Goal: Communication & Community: Participate in discussion

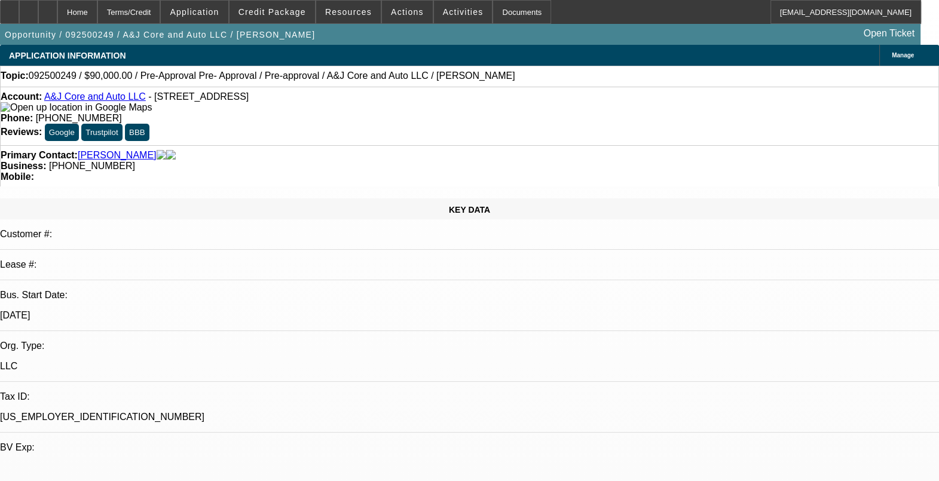
select select "0"
select select "2"
select select "0.1"
select select "4"
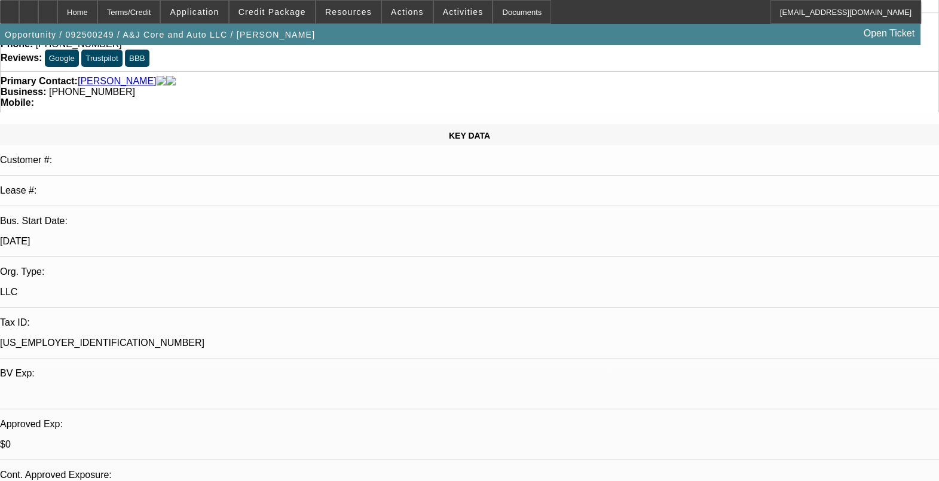
scroll to position [149, 0]
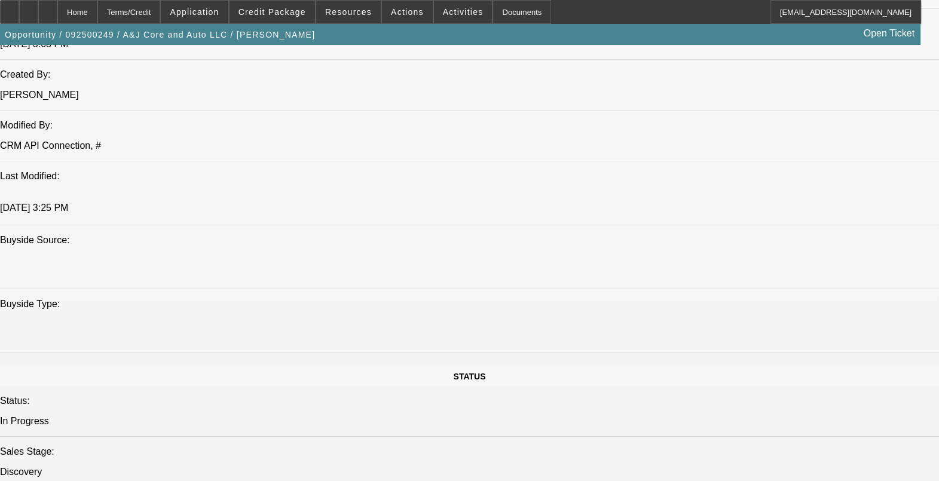
scroll to position [897, 0]
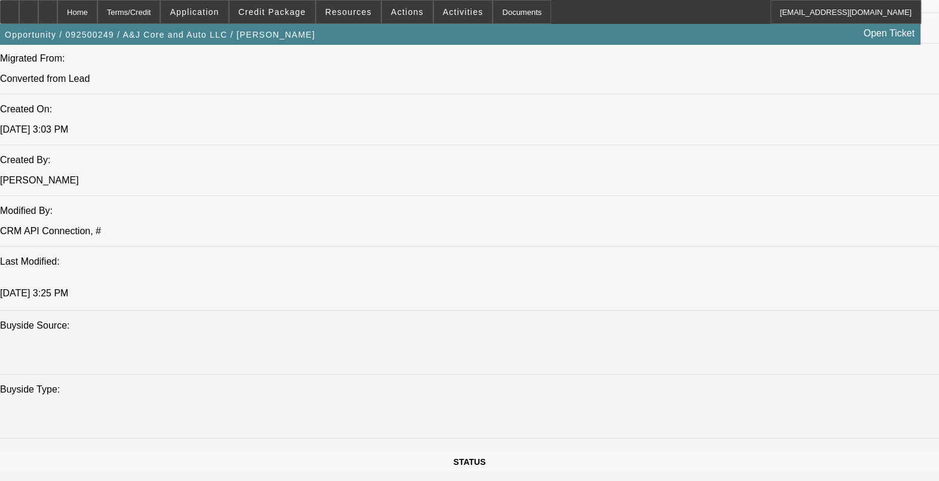
drag, startPoint x: 577, startPoint y: 263, endPoint x: 615, endPoint y: 264, distance: 37.7
drag, startPoint x: 615, startPoint y: 264, endPoint x: 559, endPoint y: 269, distance: 55.9
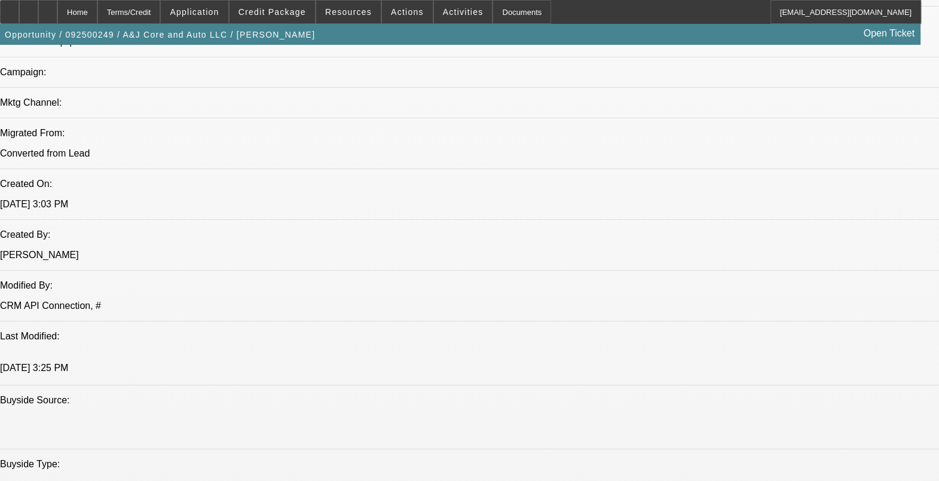
scroll to position [747, 0]
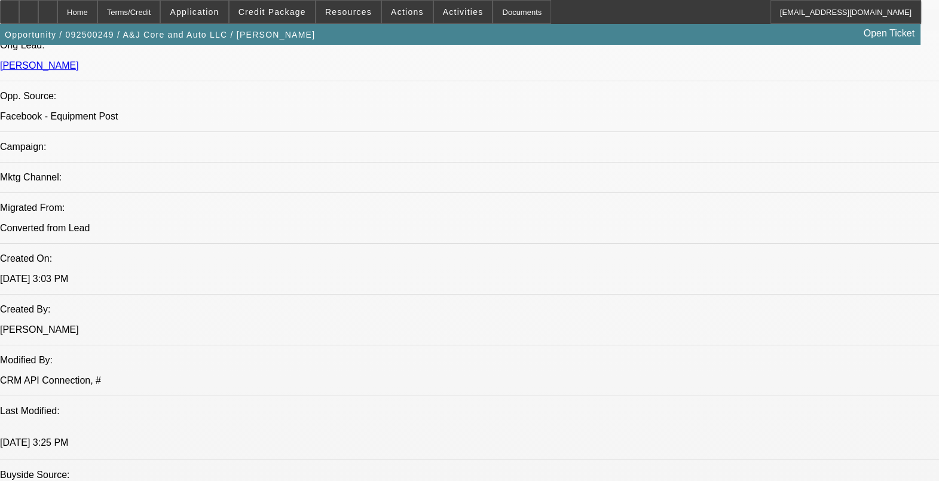
drag, startPoint x: 547, startPoint y: 364, endPoint x: 548, endPoint y: 354, distance: 10.2
drag, startPoint x: 547, startPoint y: 355, endPoint x: 557, endPoint y: 360, distance: 12.0
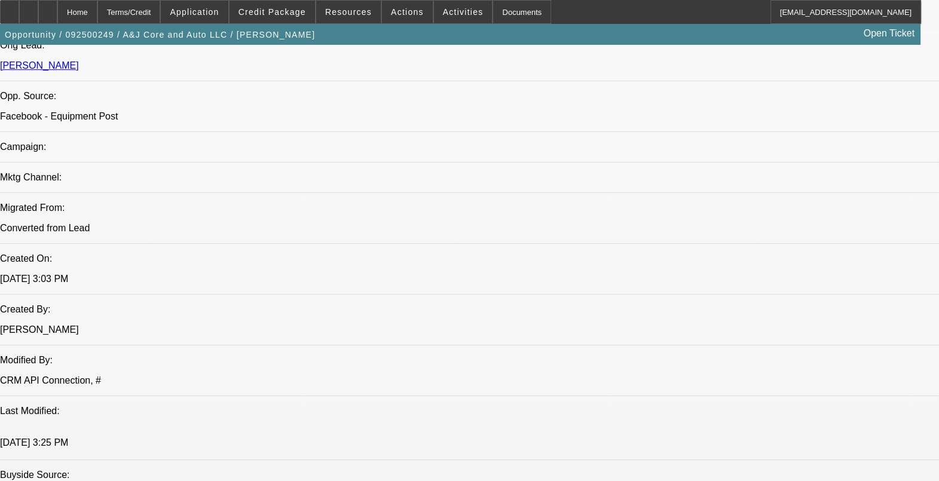
drag, startPoint x: 549, startPoint y: 354, endPoint x: 539, endPoint y: 356, distance: 9.7
drag, startPoint x: 539, startPoint y: 356, endPoint x: 547, endPoint y: 388, distance: 33.2
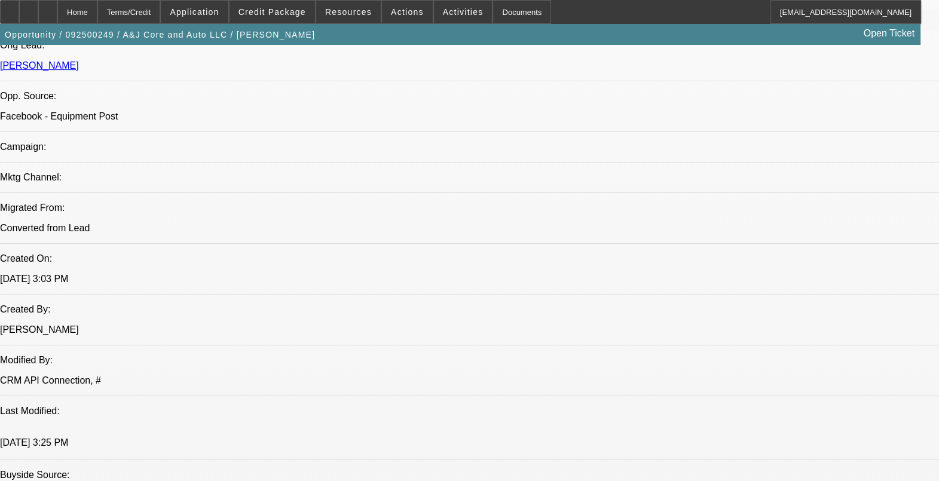
drag, startPoint x: 550, startPoint y: 388, endPoint x: 540, endPoint y: 389, distance: 10.2
drag, startPoint x: 540, startPoint y: 389, endPoint x: 542, endPoint y: 356, distance: 33.5
drag, startPoint x: 553, startPoint y: 360, endPoint x: 527, endPoint y: 361, distance: 26.3
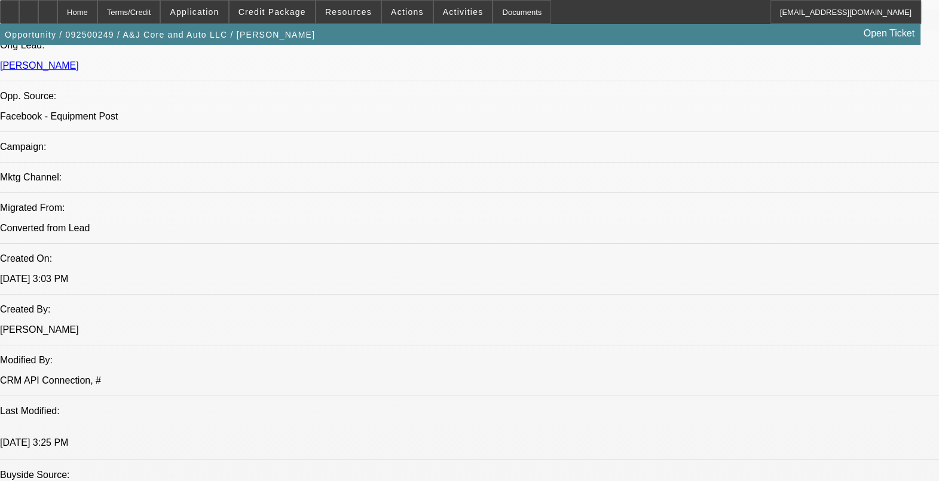
drag, startPoint x: 527, startPoint y: 361, endPoint x: 543, endPoint y: 375, distance: 21.6
drag, startPoint x: 550, startPoint y: 383, endPoint x: 547, endPoint y: 374, distance: 9.3
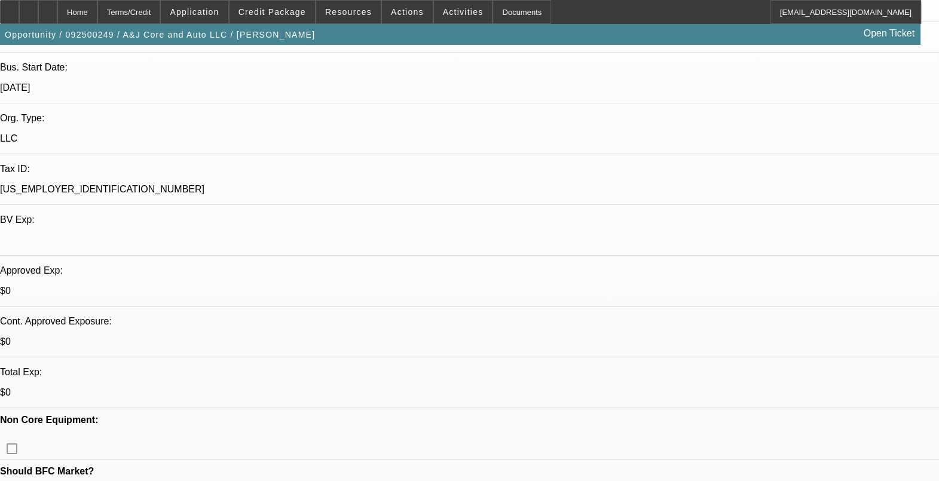
scroll to position [149, 0]
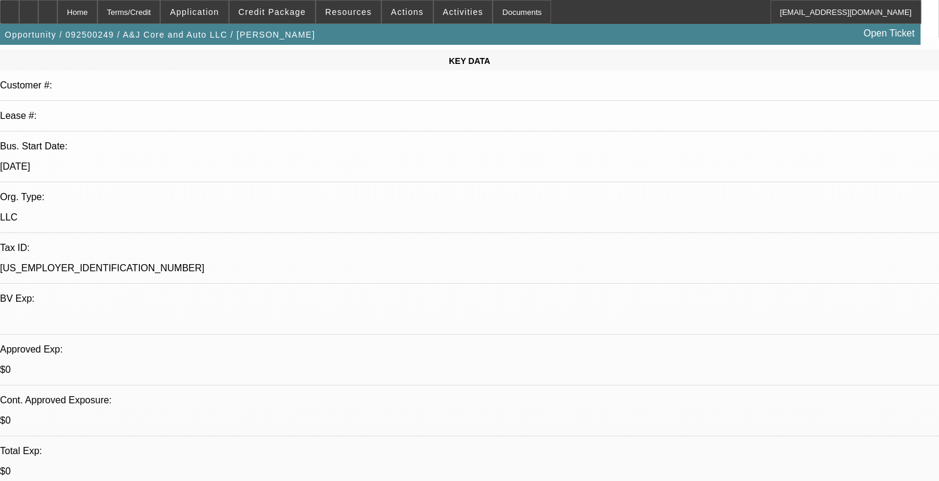
drag, startPoint x: 151, startPoint y: 83, endPoint x: 99, endPoint y: 78, distance: 52.2
click at [99, 141] on div "Bus. Start Date: 3/1/22" at bounding box center [469, 161] width 939 height 41
drag, startPoint x: 99, startPoint y: 78, endPoint x: 203, endPoint y: 137, distance: 118.9
click at [203, 365] on p "$0" at bounding box center [469, 370] width 939 height 11
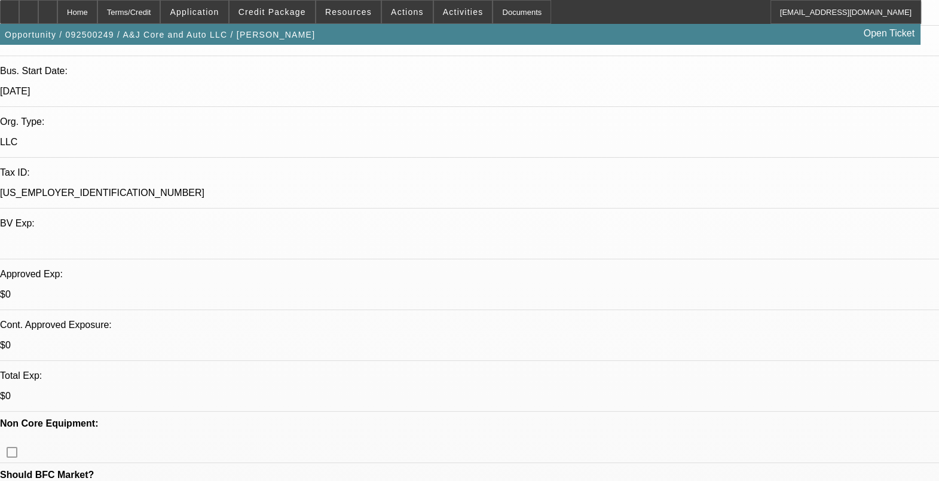
scroll to position [298, 0]
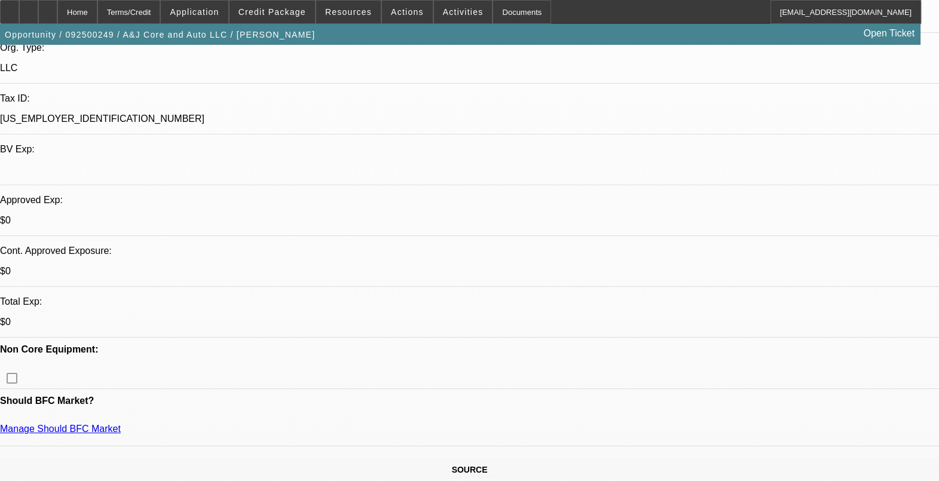
drag, startPoint x: 142, startPoint y: 221, endPoint x: 105, endPoint y: 222, distance: 37.1
drag, startPoint x: 105, startPoint y: 222, endPoint x: 158, endPoint y: 228, distance: 53.6
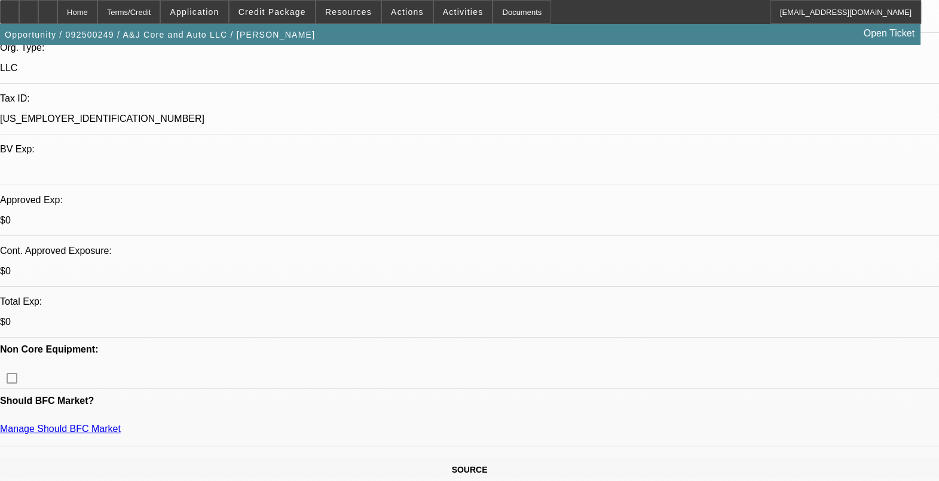
drag, startPoint x: 102, startPoint y: 230, endPoint x: 132, endPoint y: 223, distance: 30.7
drag, startPoint x: 132, startPoint y: 223, endPoint x: 155, endPoint y: 228, distance: 24.4
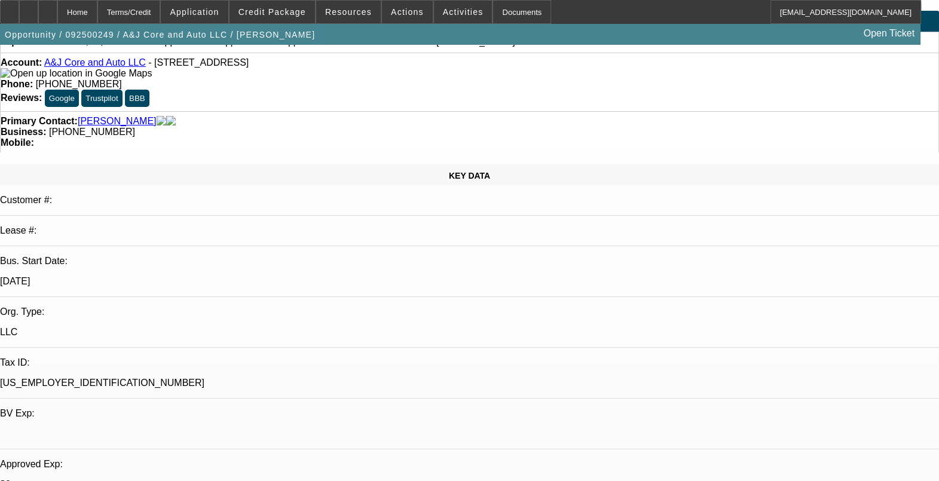
scroll to position [0, 0]
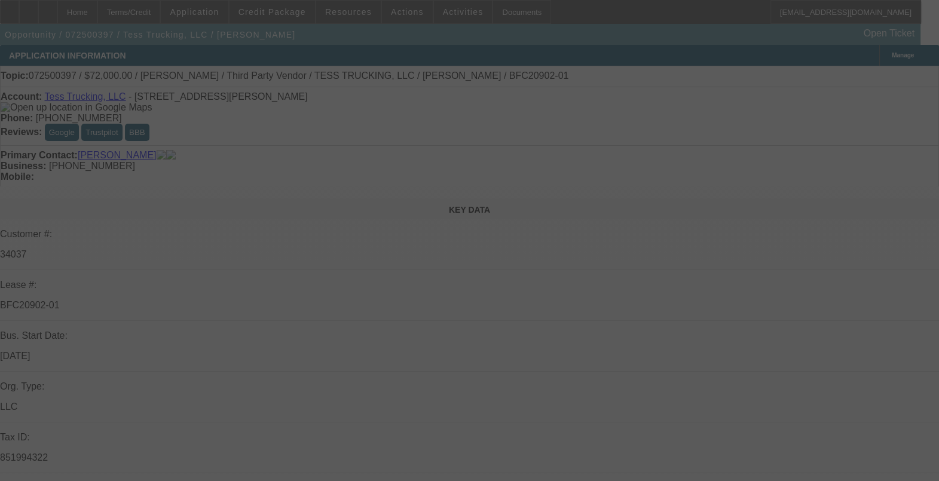
select select "0"
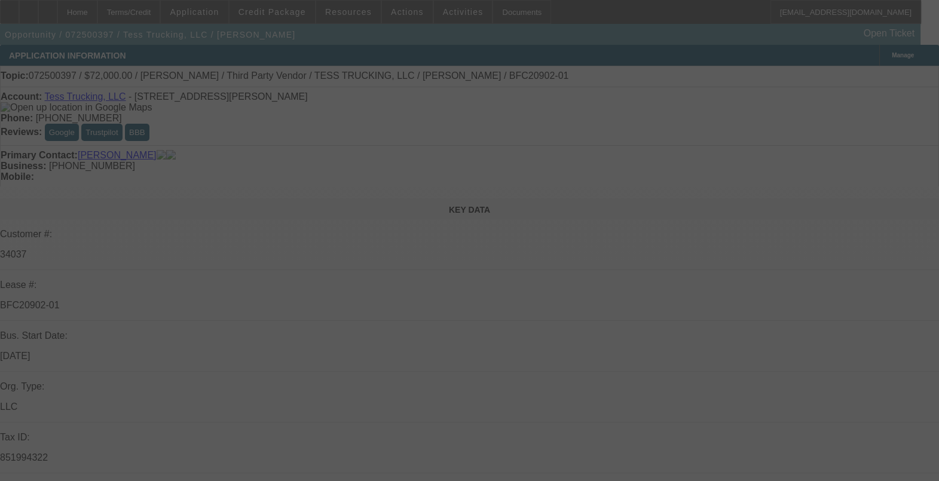
select select "0"
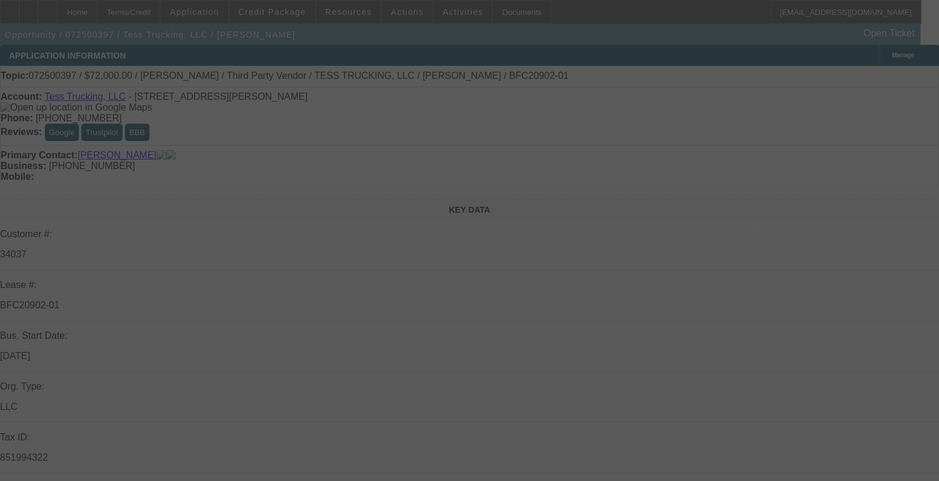
select select "0"
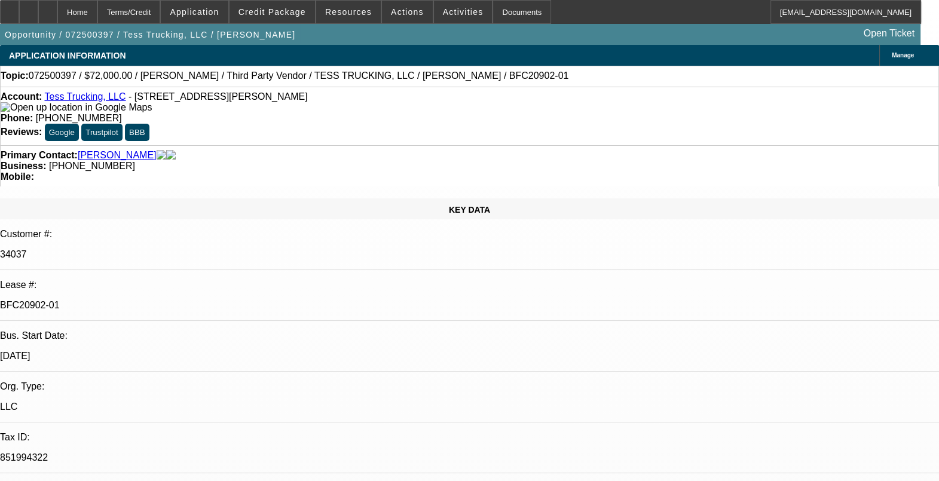
select select "1"
select select "2"
select select "1"
select select "2"
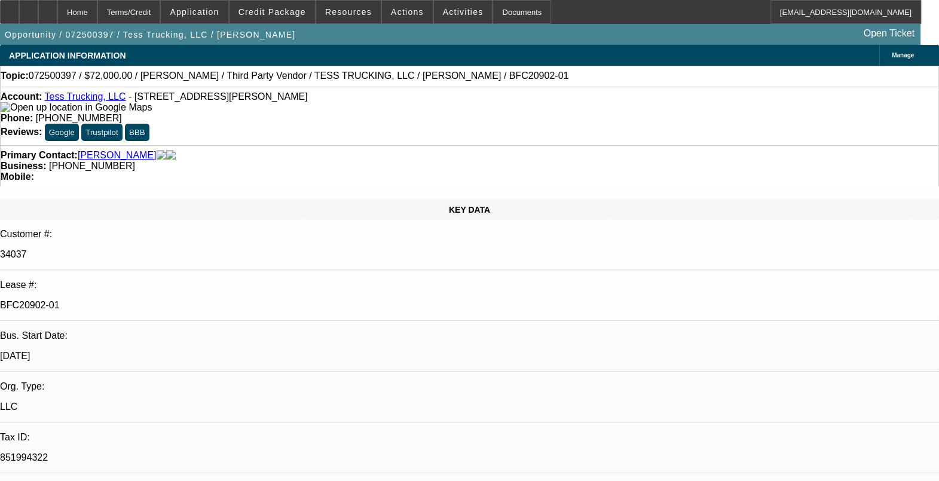
select select "1"
select select "2"
select select "1"
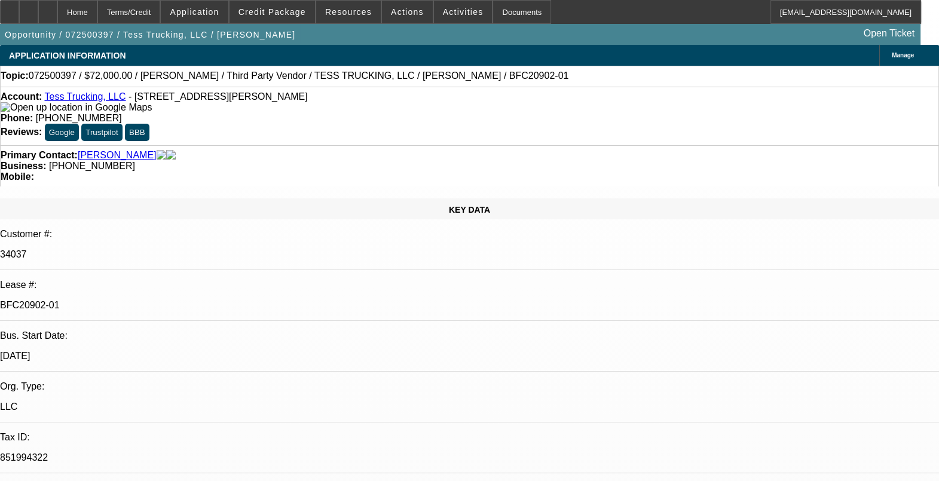
select select "2"
select select "1"
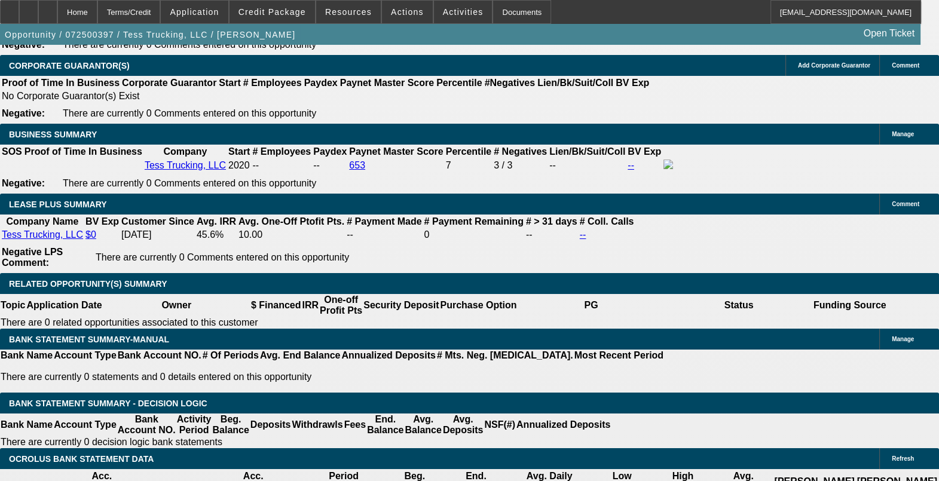
scroll to position [2167, 0]
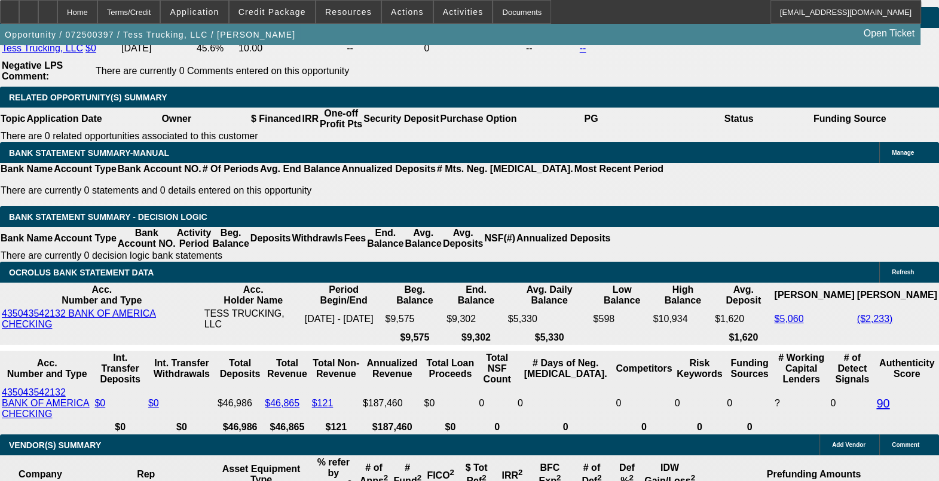
drag, startPoint x: 160, startPoint y: 300, endPoint x: 193, endPoint y: 295, distance: 33.2
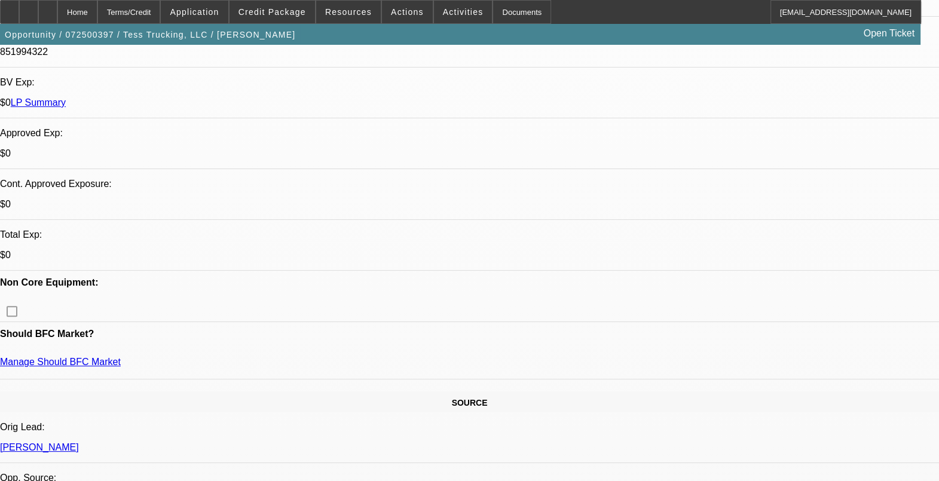
scroll to position [374, 0]
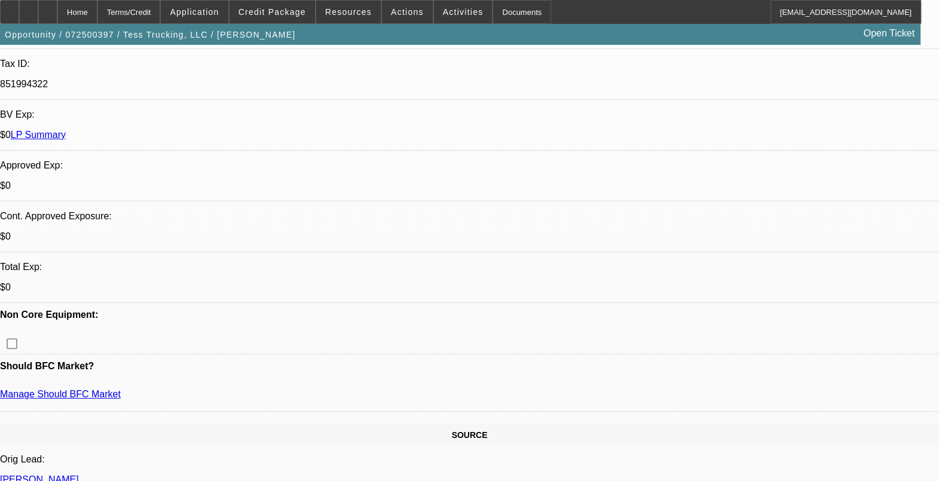
drag, startPoint x: 502, startPoint y: 232, endPoint x: 485, endPoint y: 229, distance: 17.6
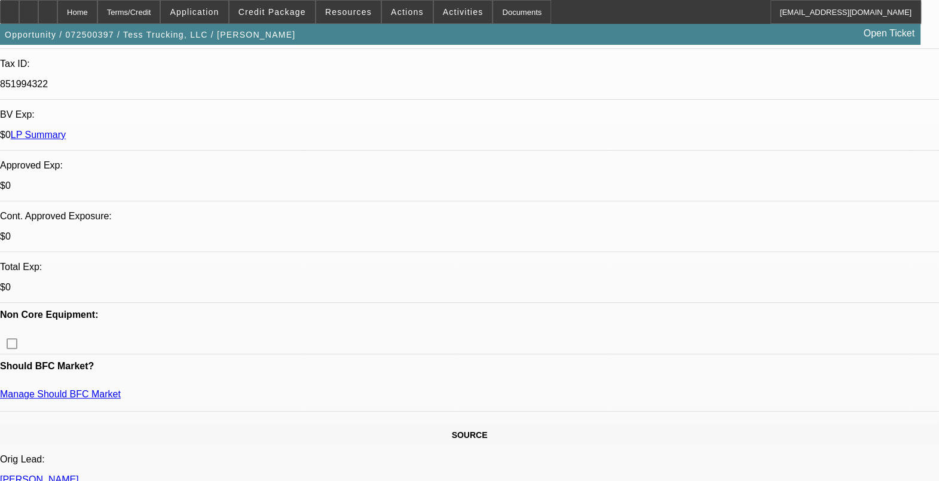
drag, startPoint x: 685, startPoint y: 445, endPoint x: 633, endPoint y: 416, distance: 59.2
drag, startPoint x: 633, startPoint y: 416, endPoint x: 648, endPoint y: 418, distance: 15.1
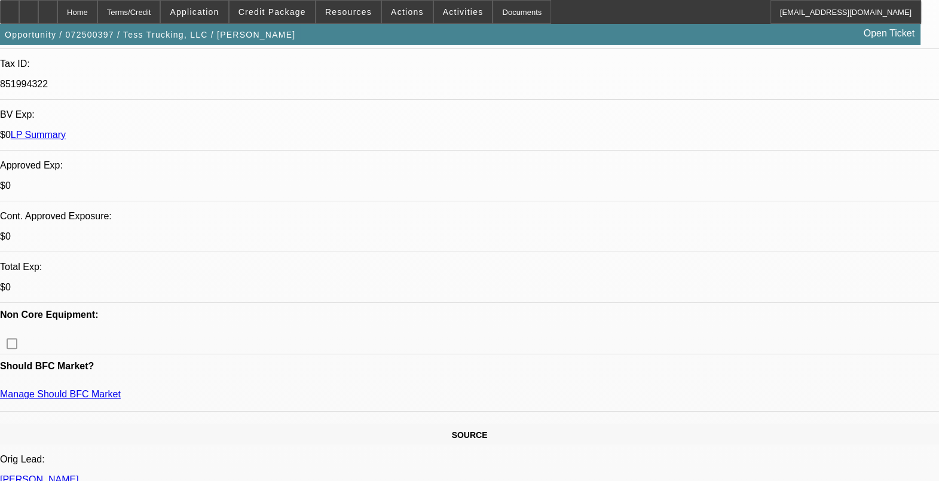
drag, startPoint x: 638, startPoint y: 416, endPoint x: 740, endPoint y: 455, distance: 109.6
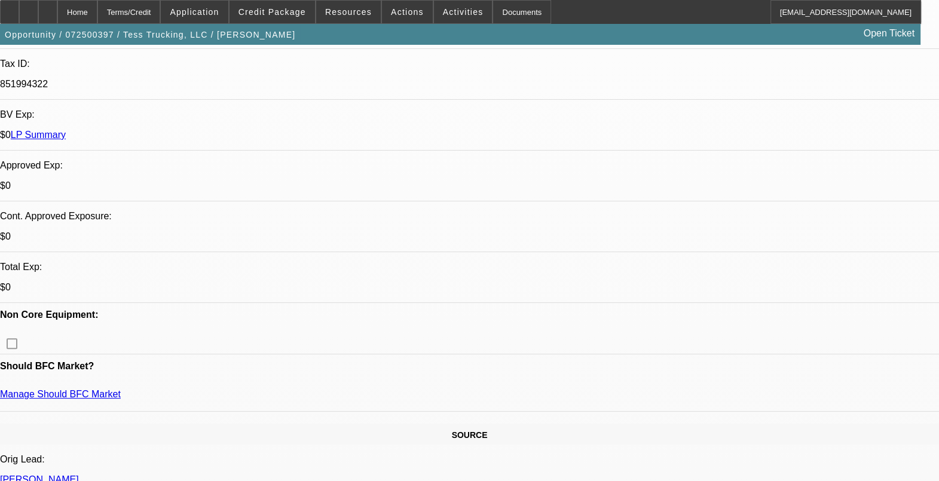
drag, startPoint x: 707, startPoint y: 445, endPoint x: 634, endPoint y: 409, distance: 81.0
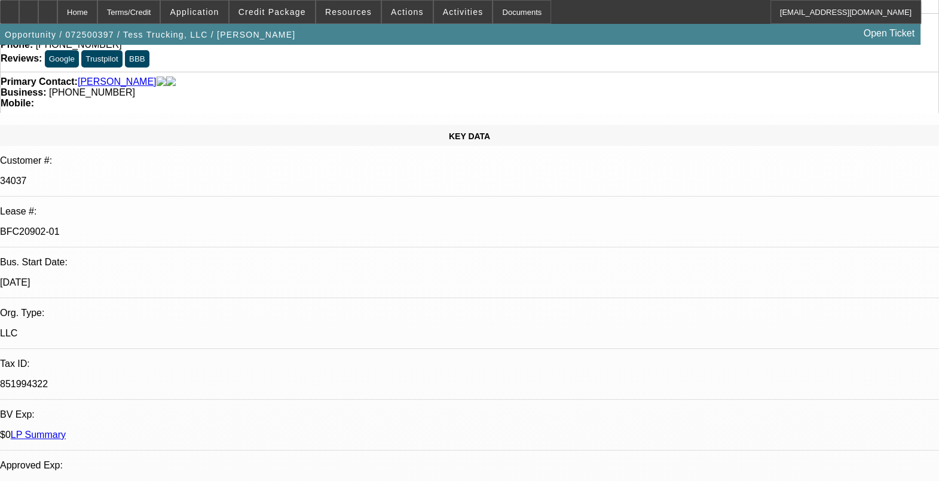
scroll to position [0, 0]
